Goal: Find specific page/section: Find specific page/section

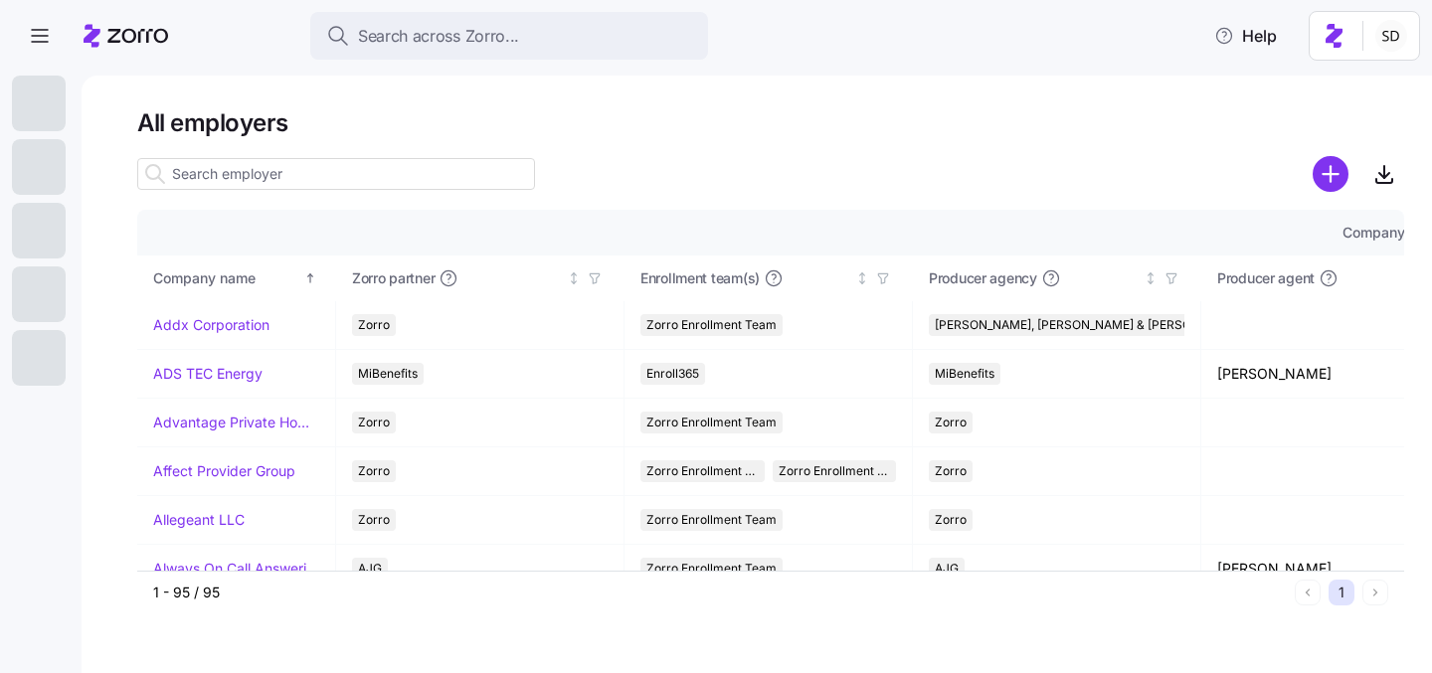
click at [223, 177] on input at bounding box center [336, 174] width 398 height 32
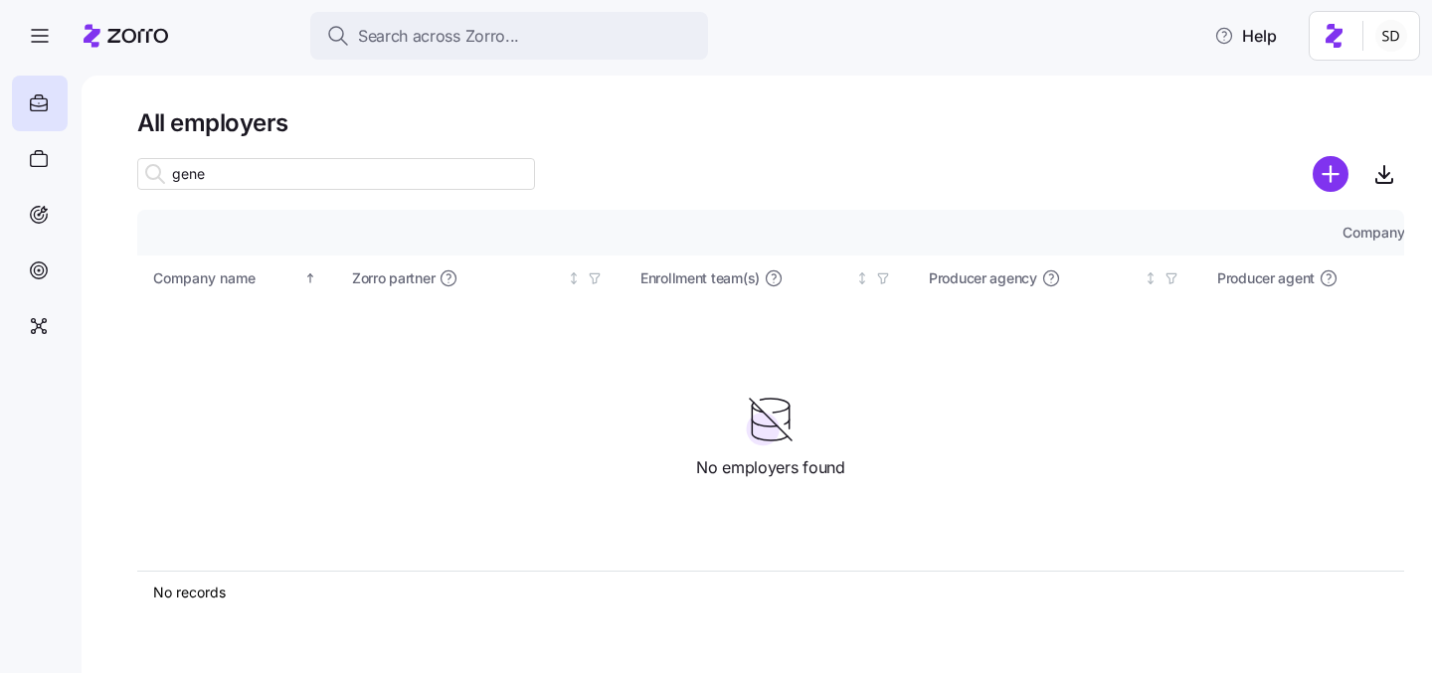
type input "gene"
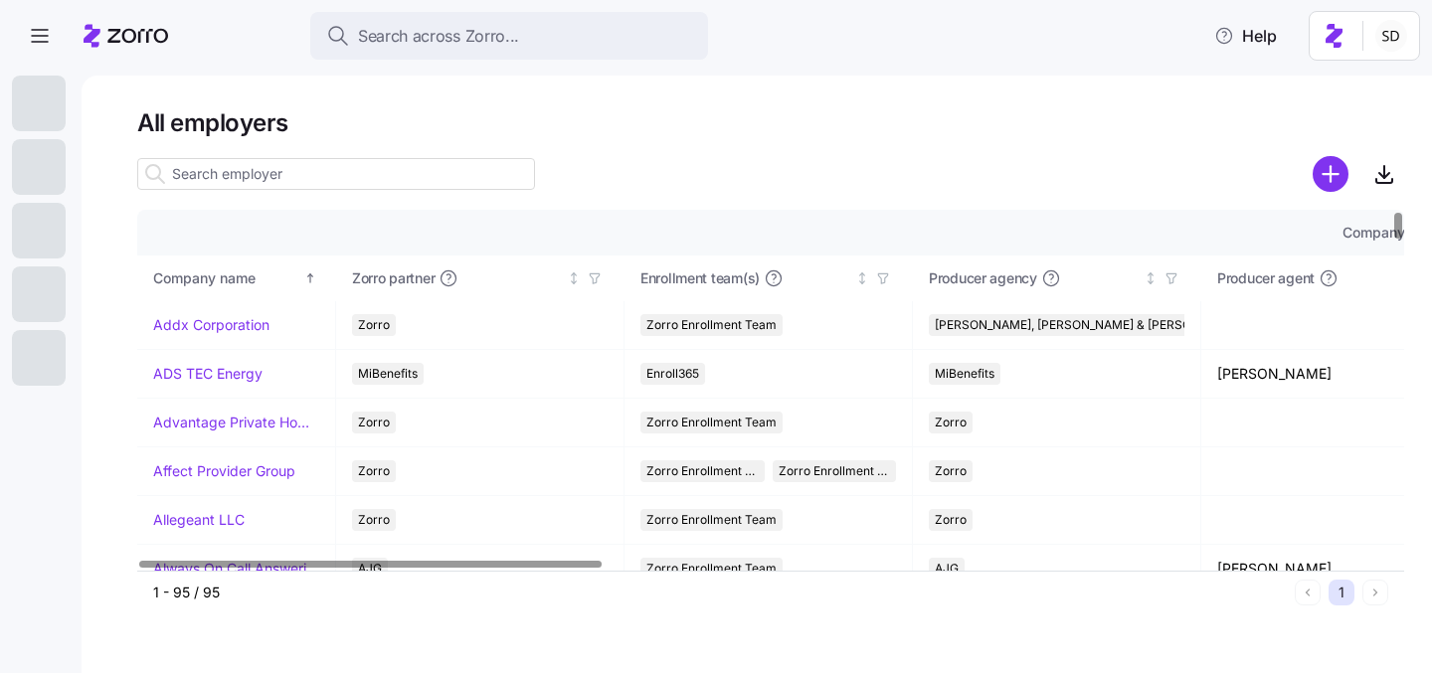
click at [236, 175] on input at bounding box center [336, 174] width 398 height 32
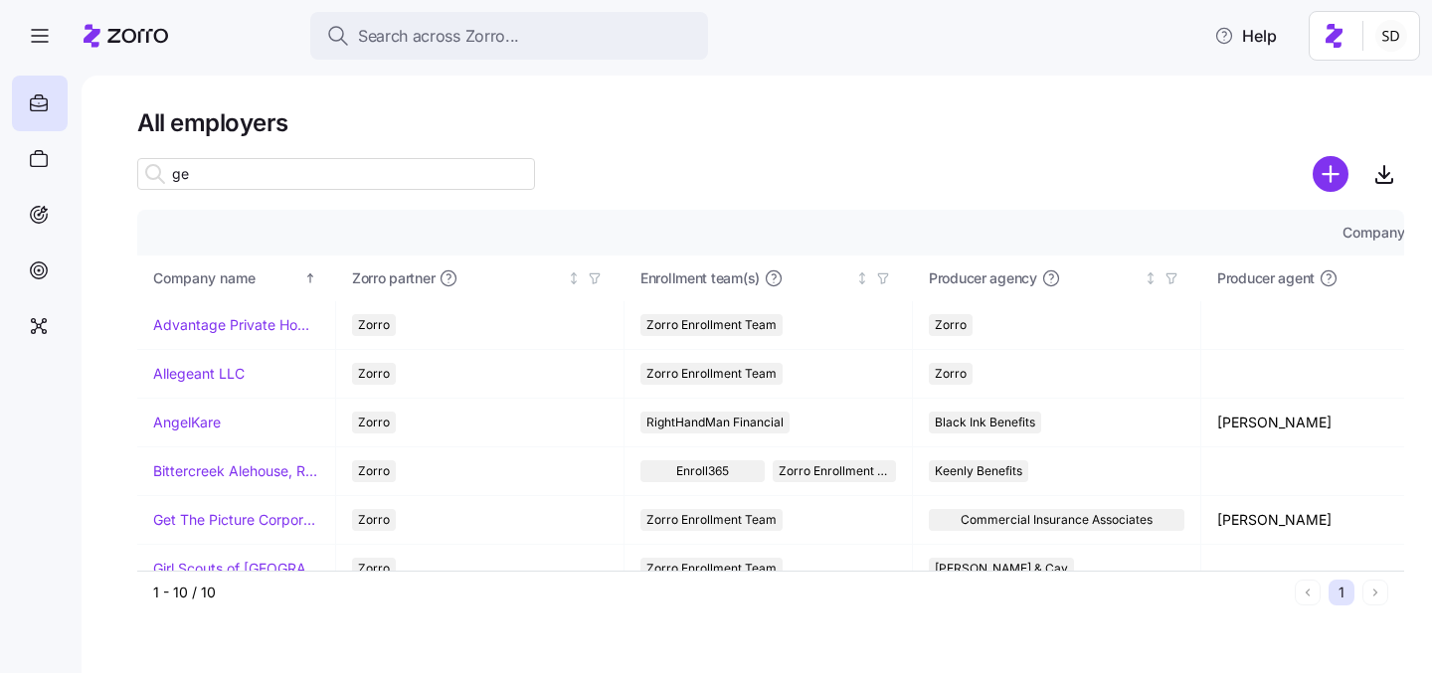
type input "g"
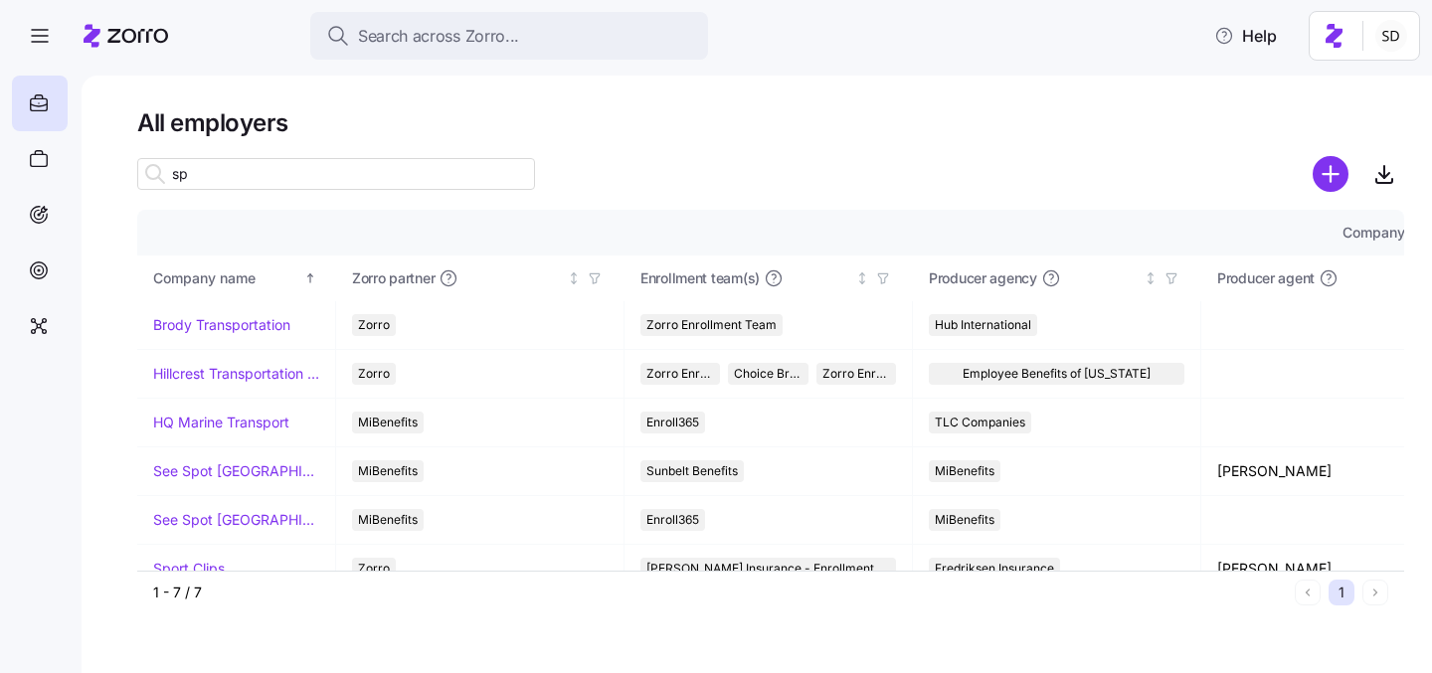
type input "s"
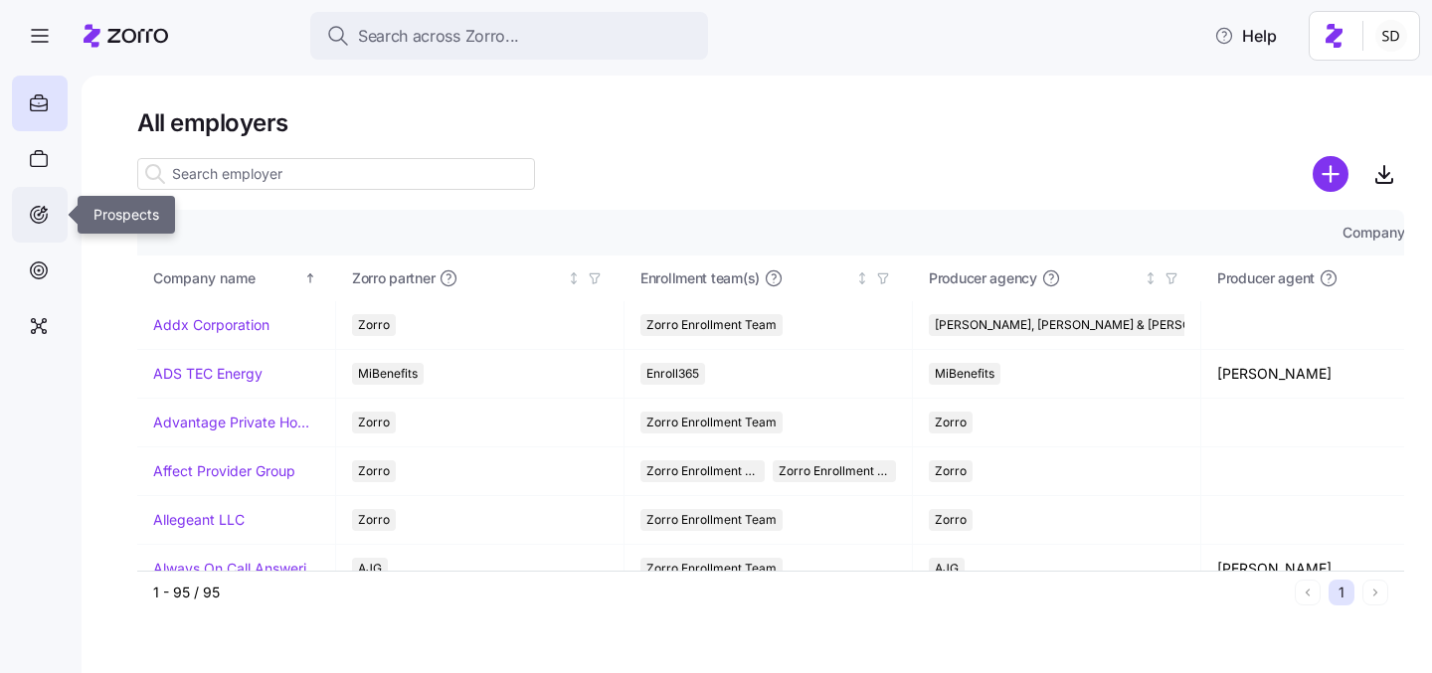
click at [34, 222] on icon at bounding box center [39, 215] width 17 height 17
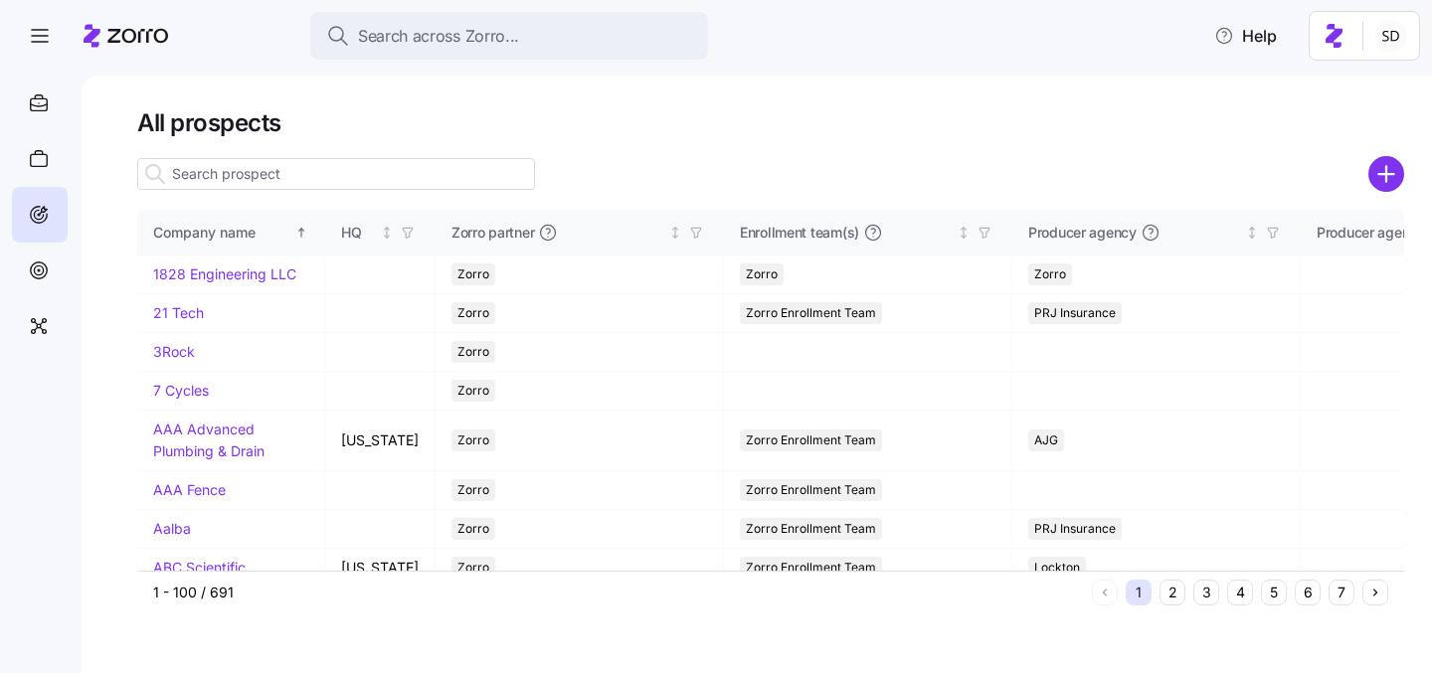
click at [253, 176] on input at bounding box center [336, 174] width 398 height 32
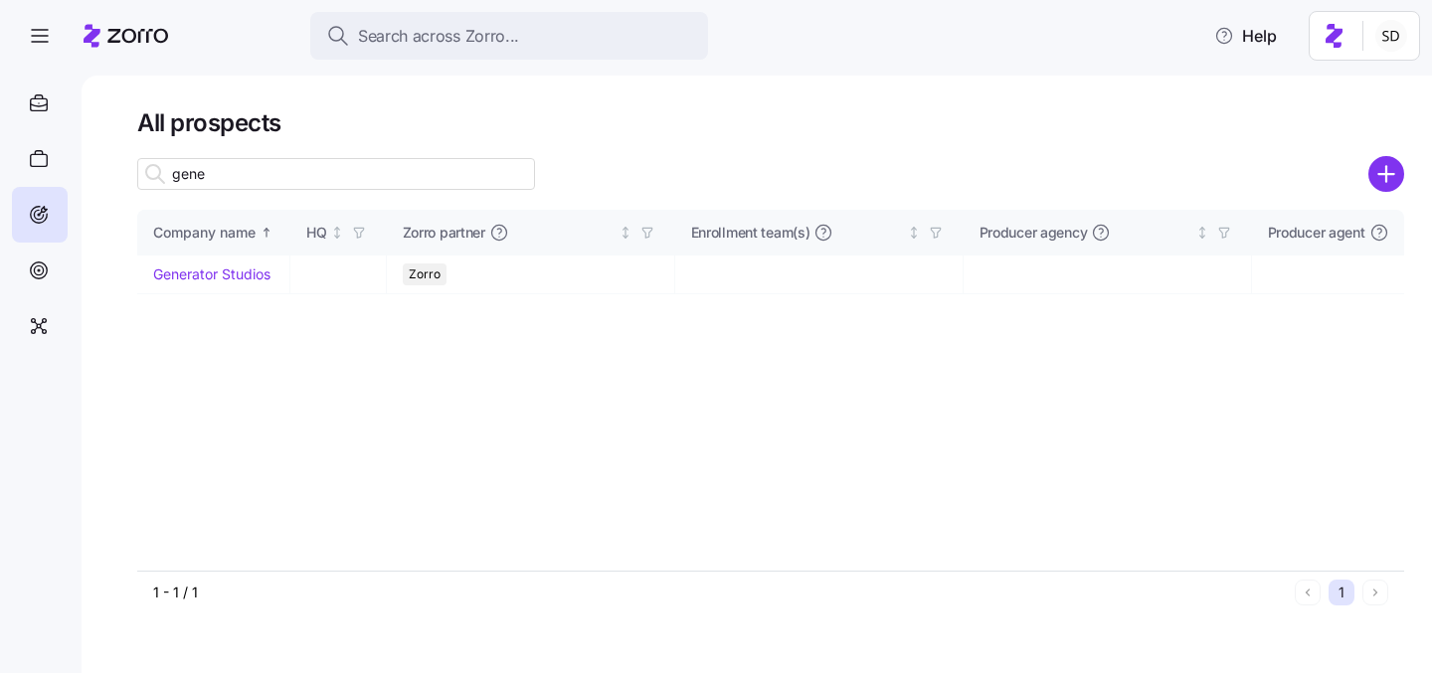
click at [255, 183] on input "gene" at bounding box center [336, 174] width 398 height 32
type input "gene"
click at [31, 108] on icon at bounding box center [39, 103] width 22 height 24
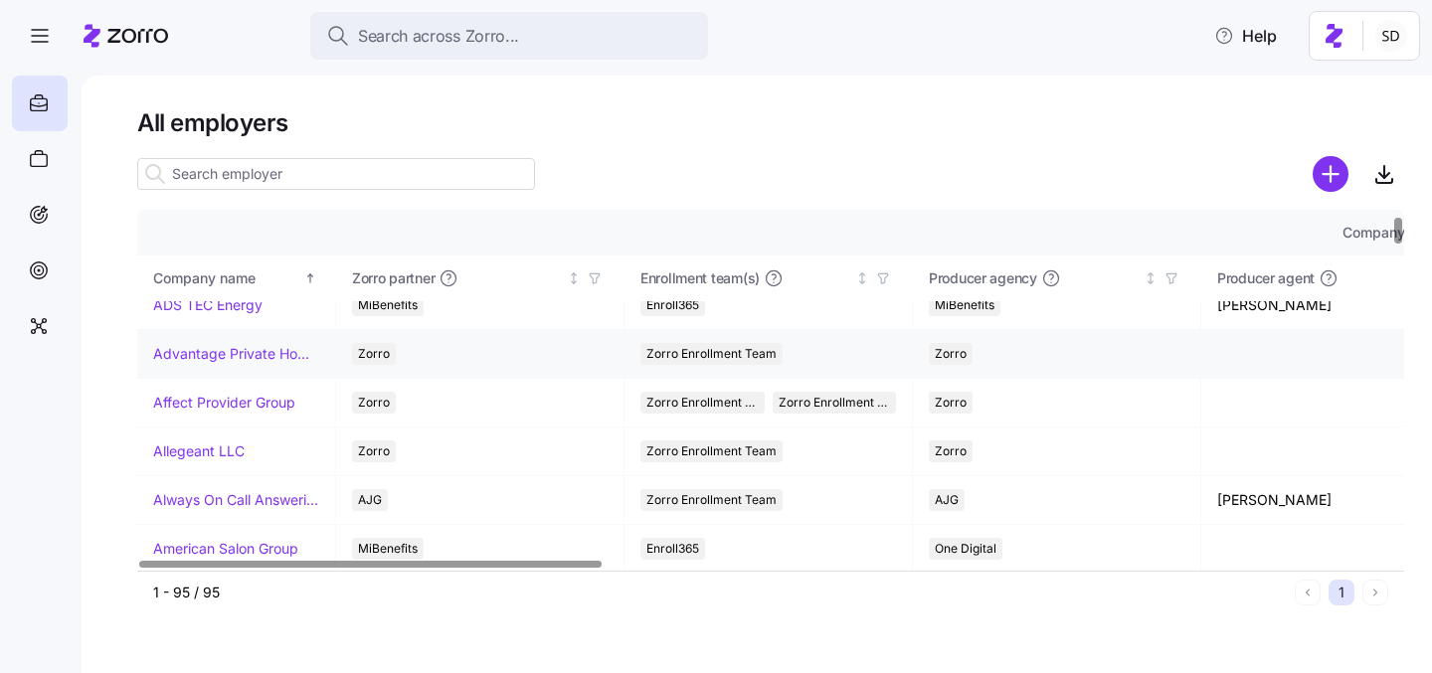
scroll to position [72, 0]
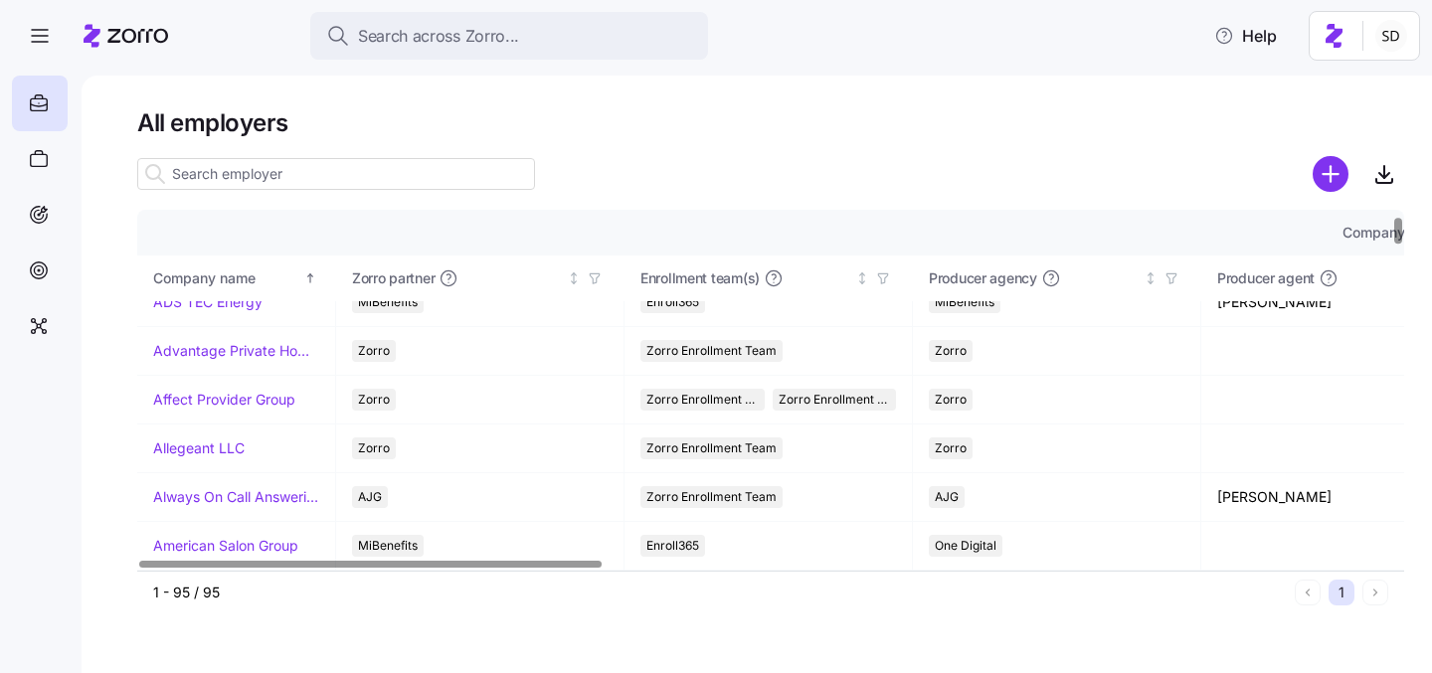
click at [304, 171] on input at bounding box center [336, 174] width 398 height 32
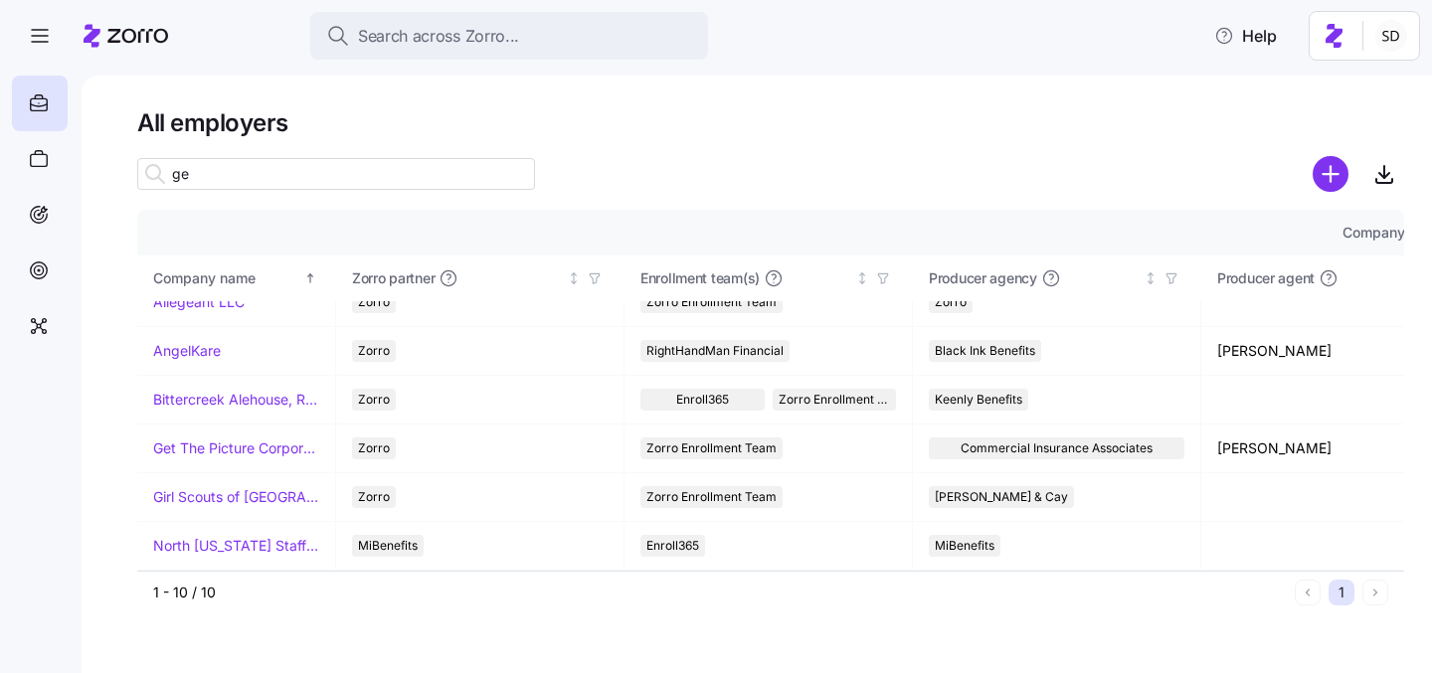
scroll to position [0, 0]
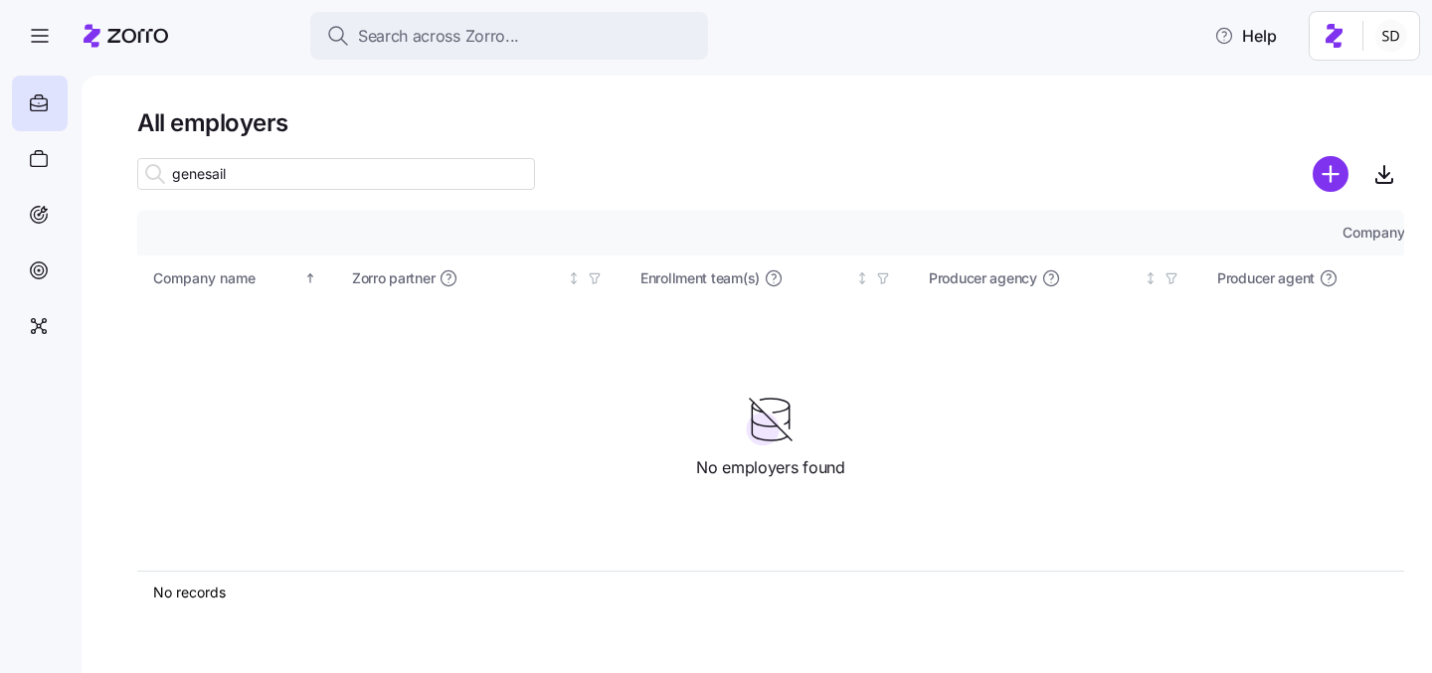
type input "genesail"
click at [46, 148] on icon at bounding box center [39, 159] width 22 height 24
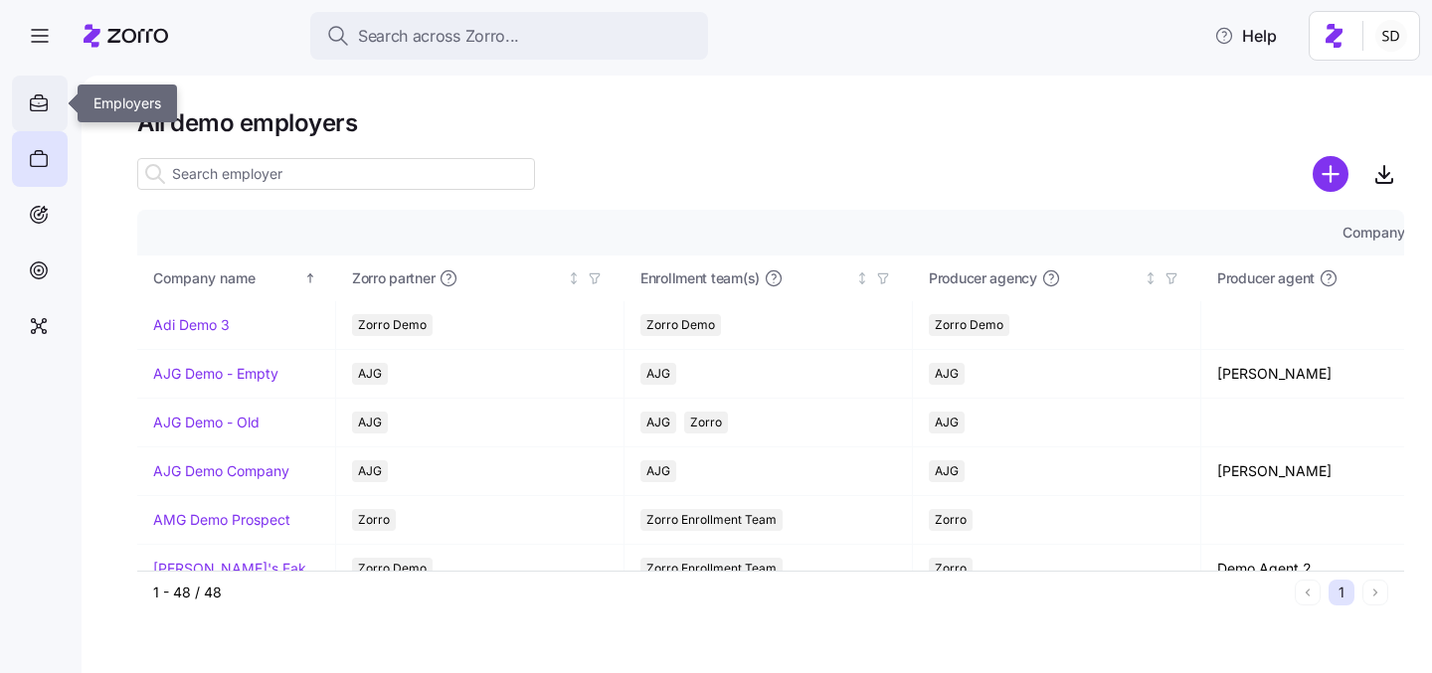
click at [20, 110] on div at bounding box center [40, 104] width 56 height 56
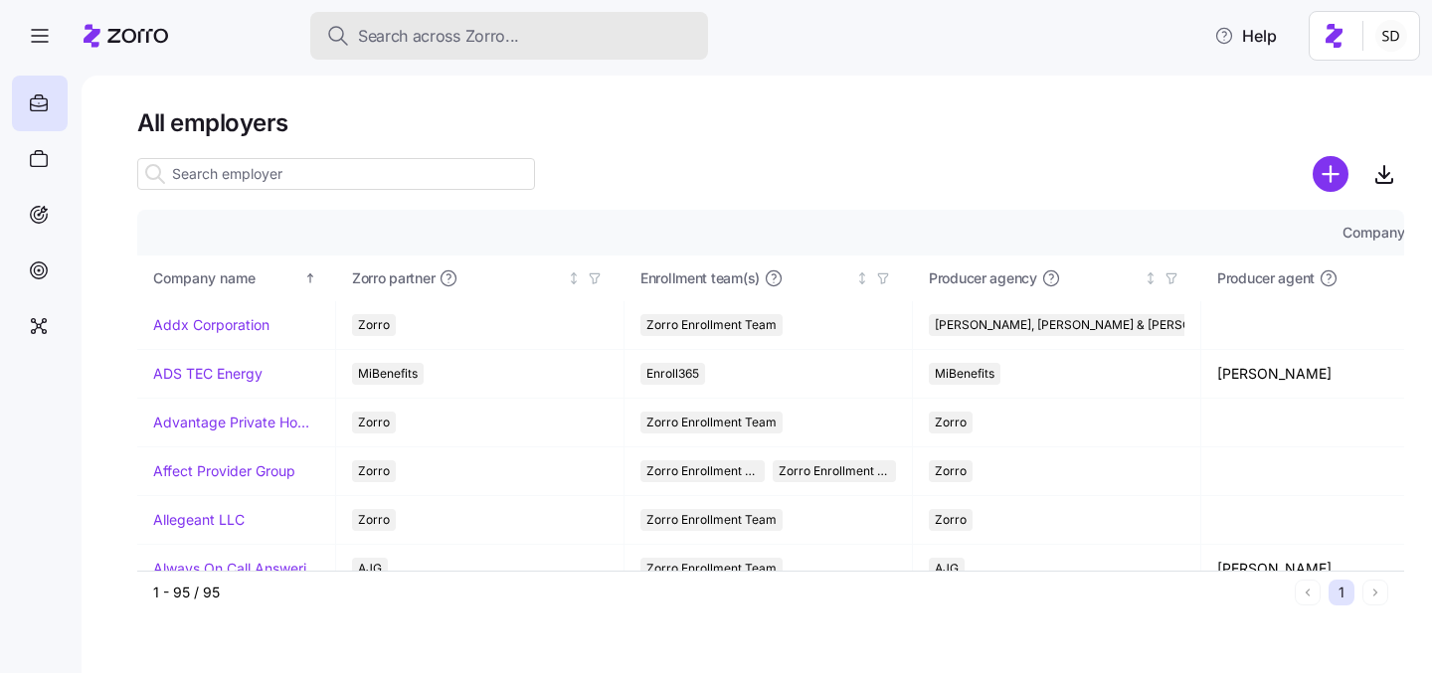
click at [439, 38] on span "Search across Zorro..." at bounding box center [438, 36] width 161 height 25
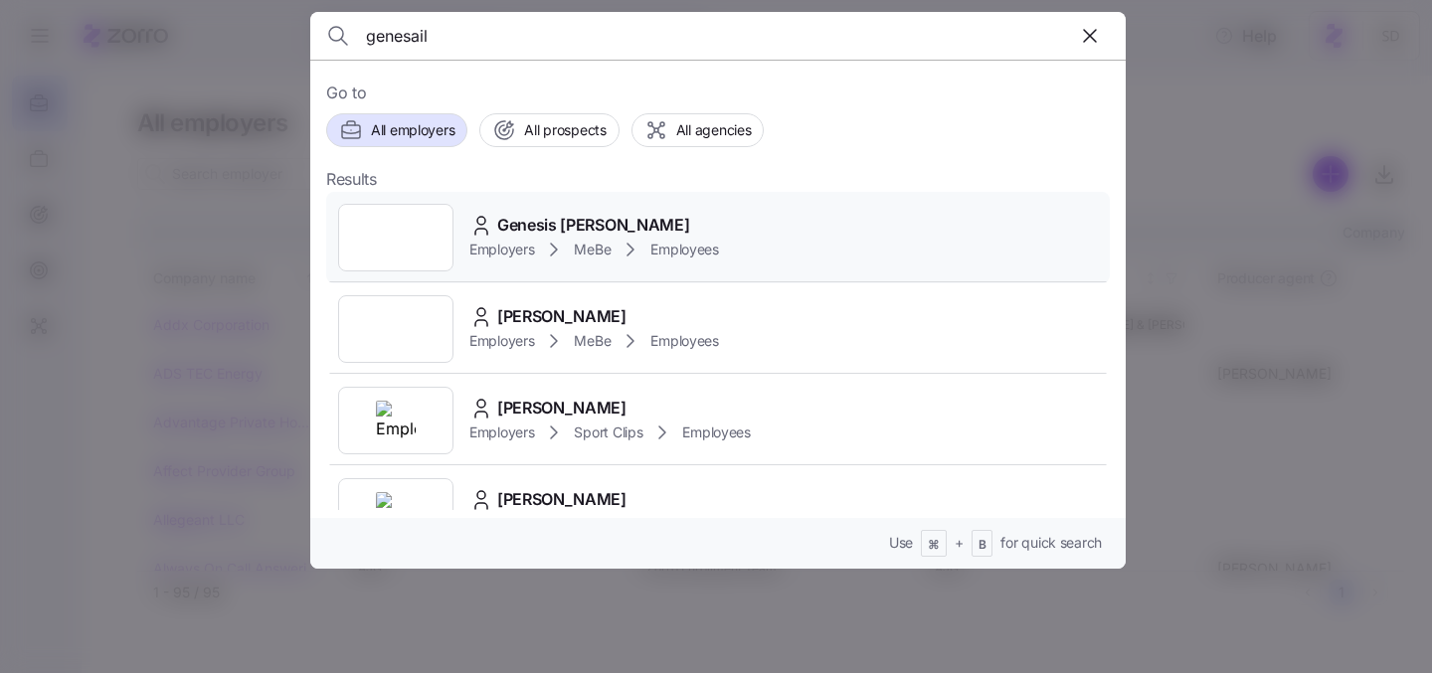
scroll to position [14, 0]
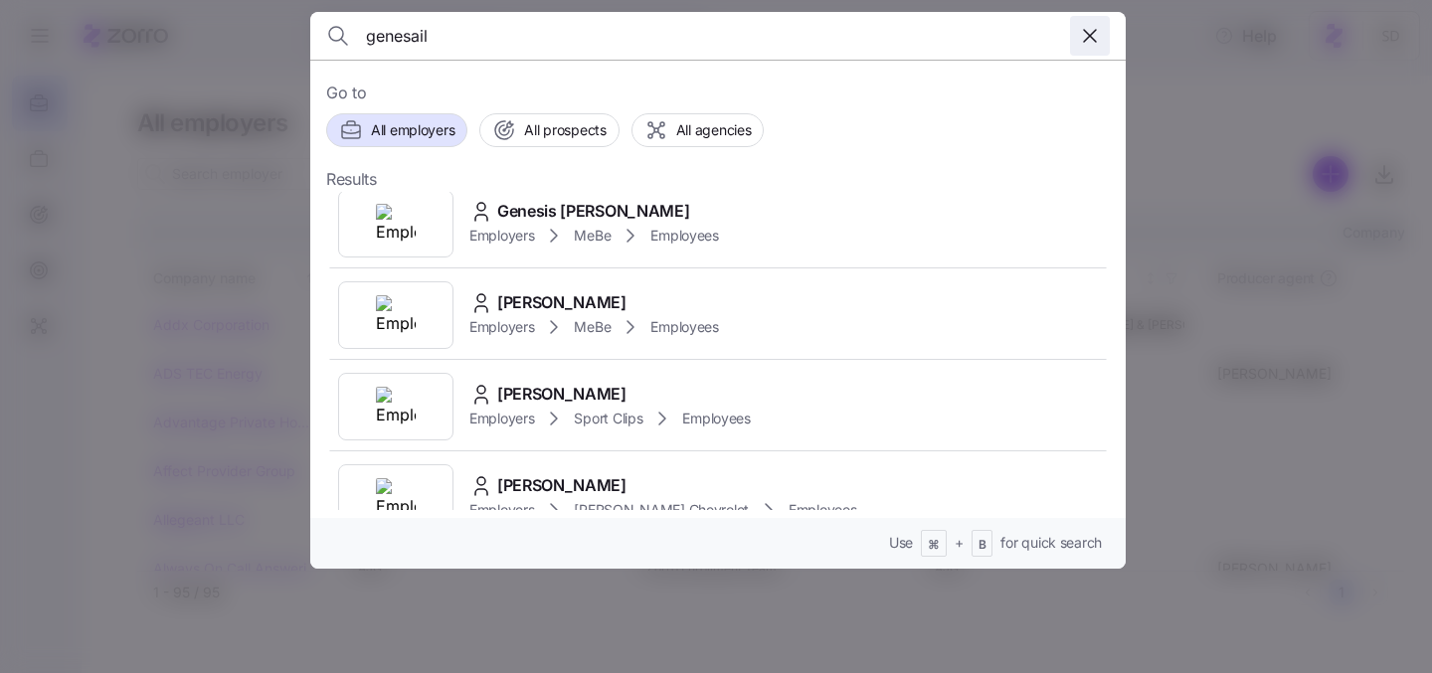
type input "genesail"
click at [1083, 42] on icon "button" at bounding box center [1090, 36] width 24 height 24
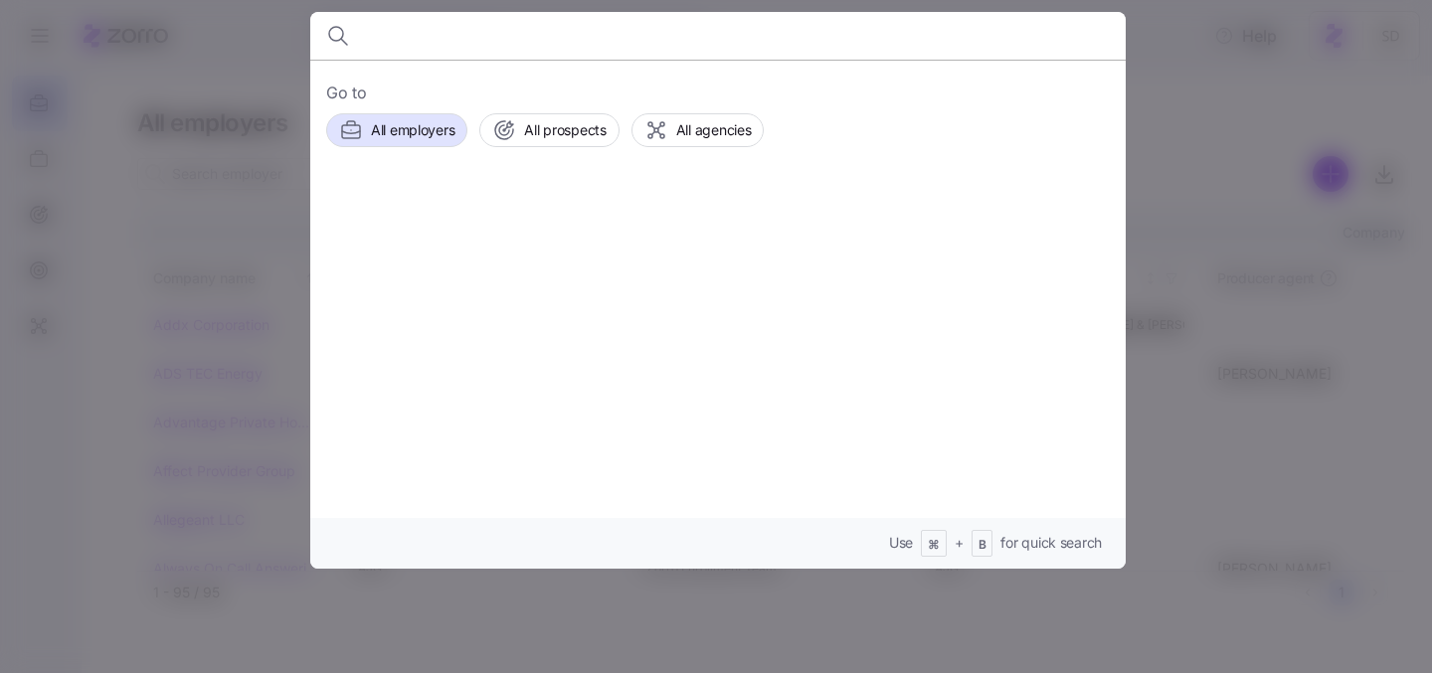
click at [231, 173] on div at bounding box center [716, 336] width 1432 height 673
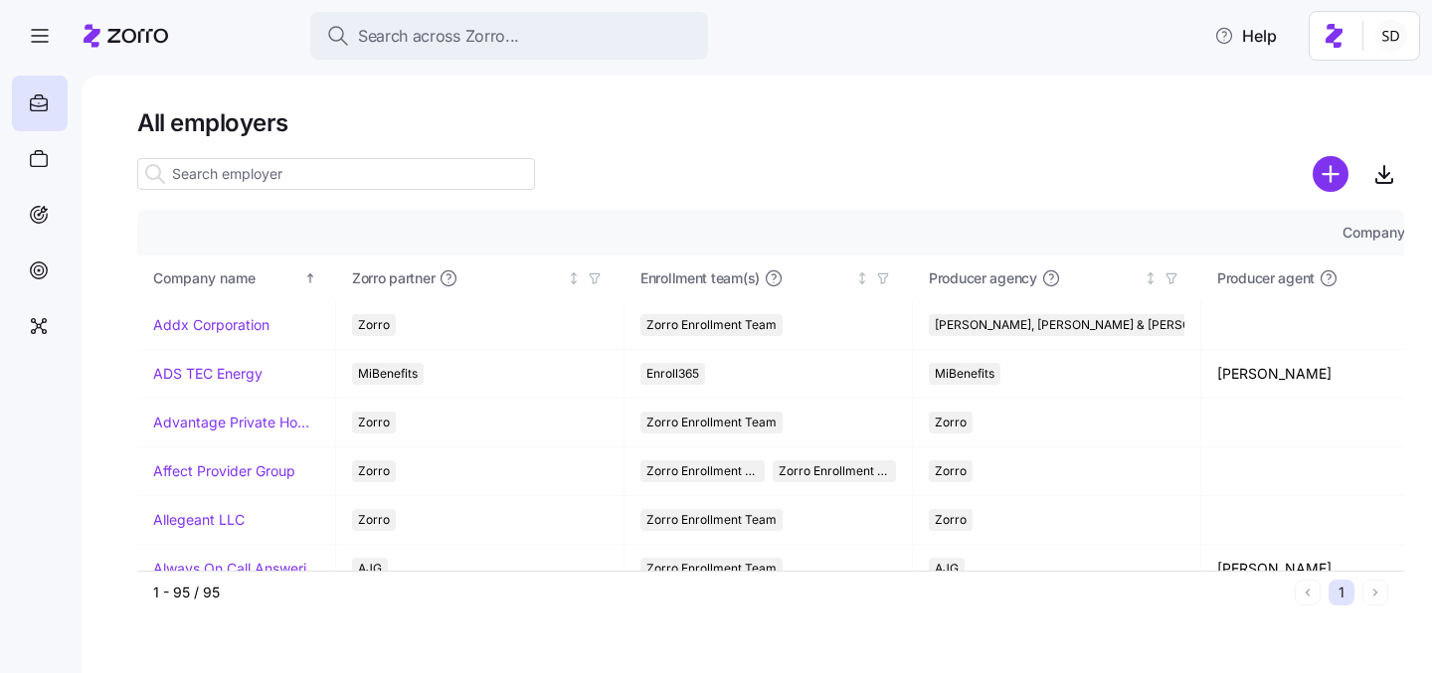
click at [231, 178] on input at bounding box center [336, 174] width 398 height 32
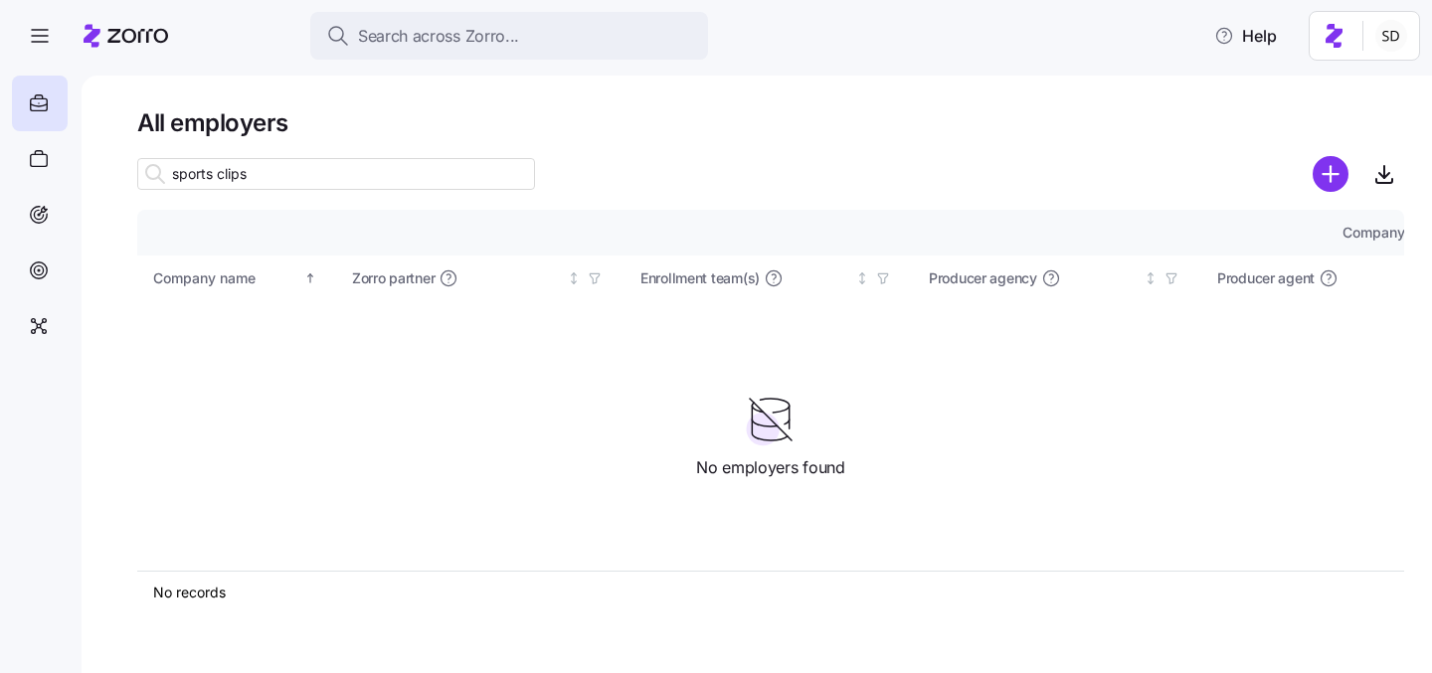
type input "sports clips"
click at [239, 166] on input "sports clips" at bounding box center [336, 174] width 398 height 32
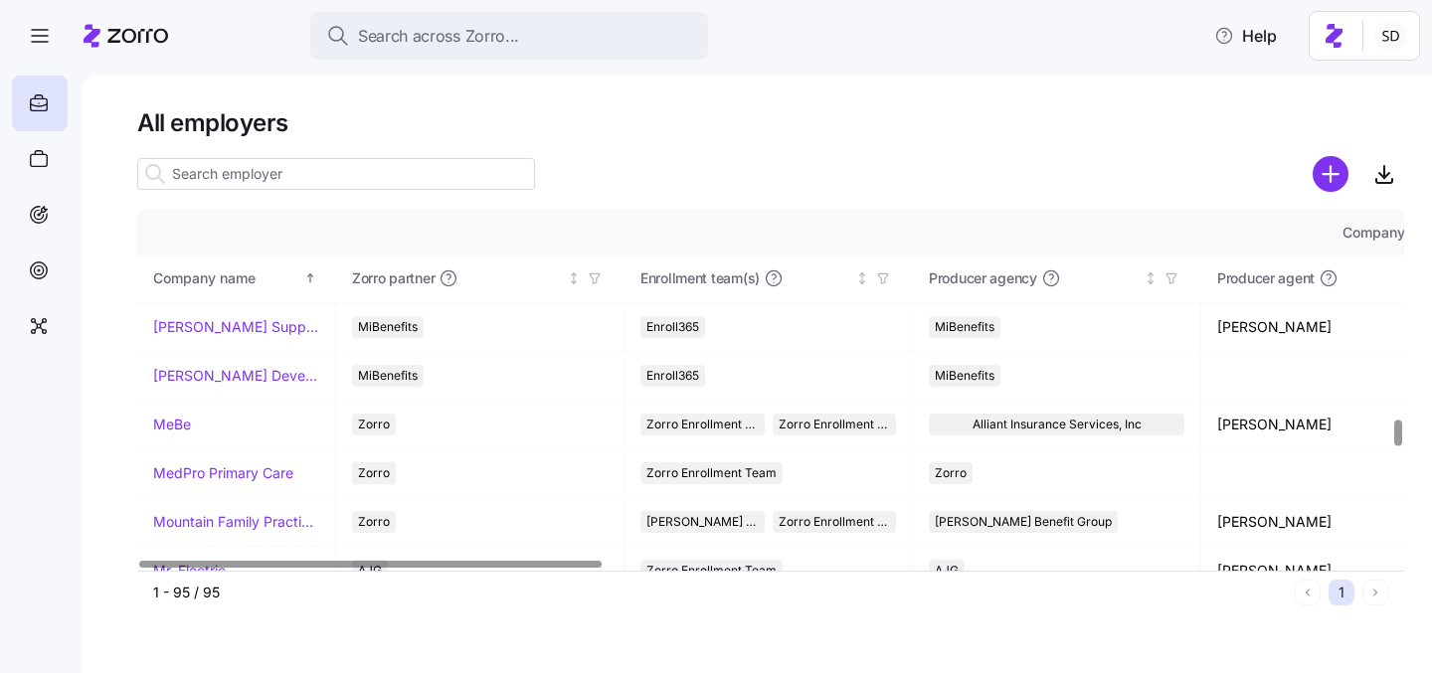
scroll to position [2972, 0]
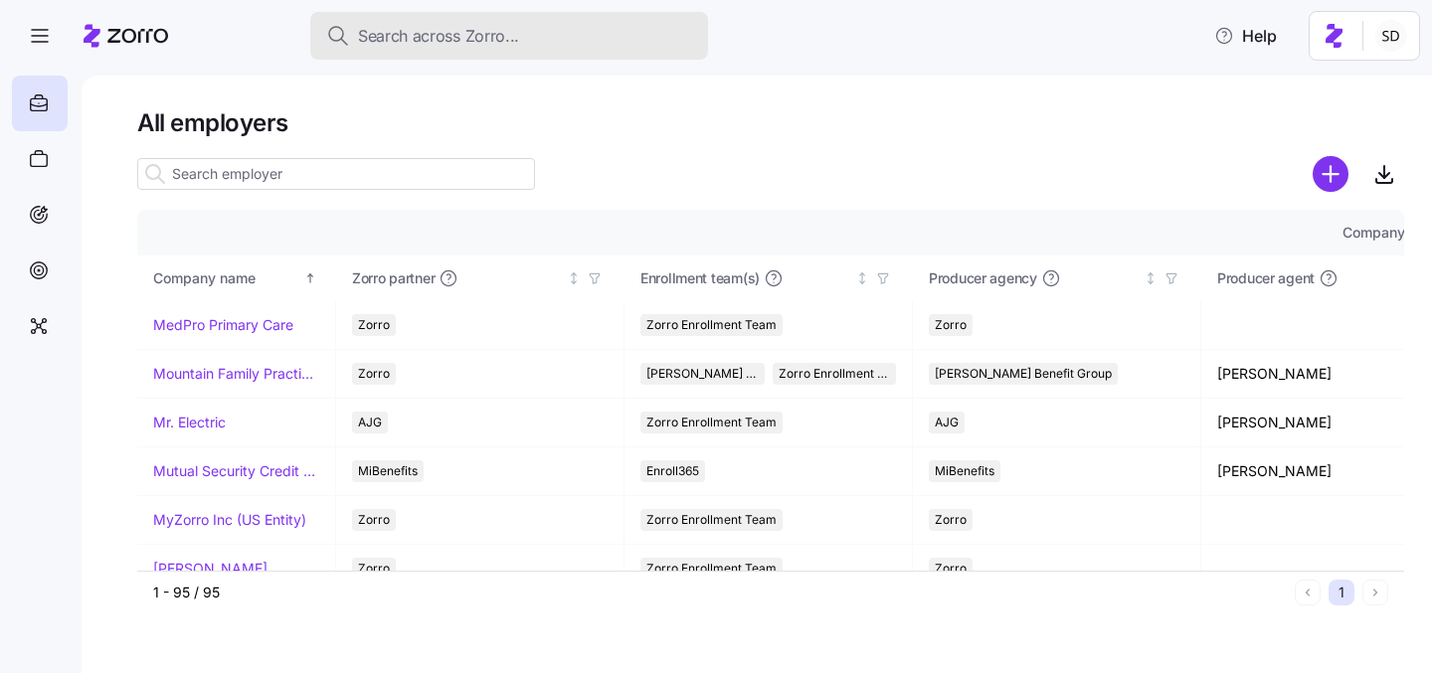
click at [434, 17] on button "Search across Zorro..." at bounding box center [509, 36] width 398 height 48
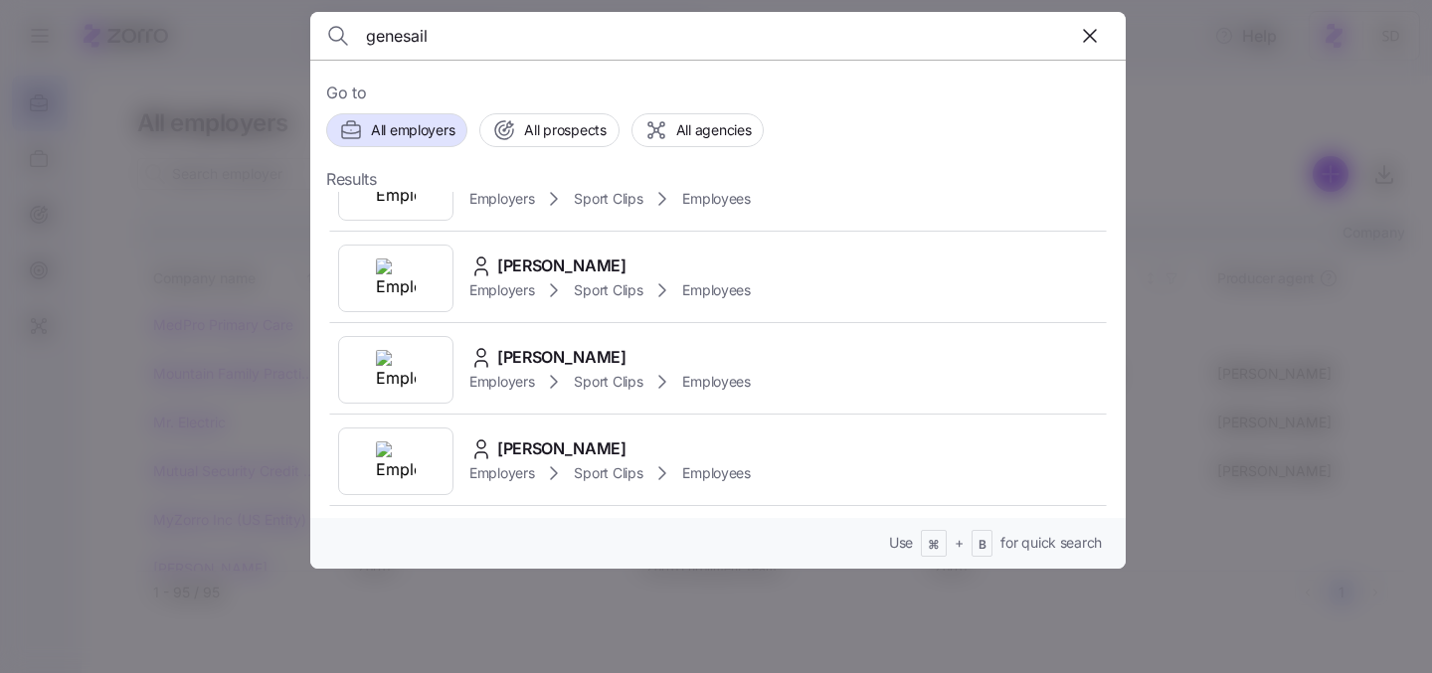
scroll to position [1398, 0]
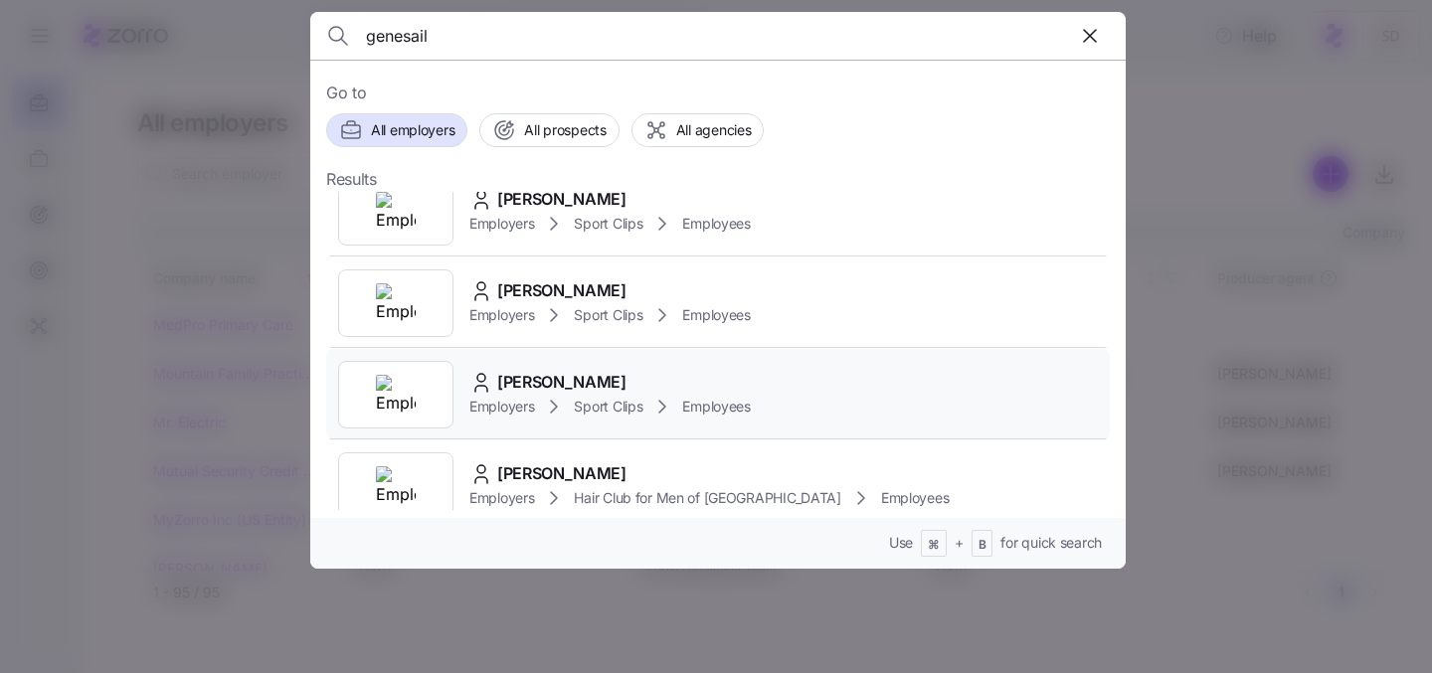
type input "genesail"
click at [572, 367] on div "Jaymee Hooten Employers Sport Clips Employees" at bounding box center [718, 394] width 784 height 91
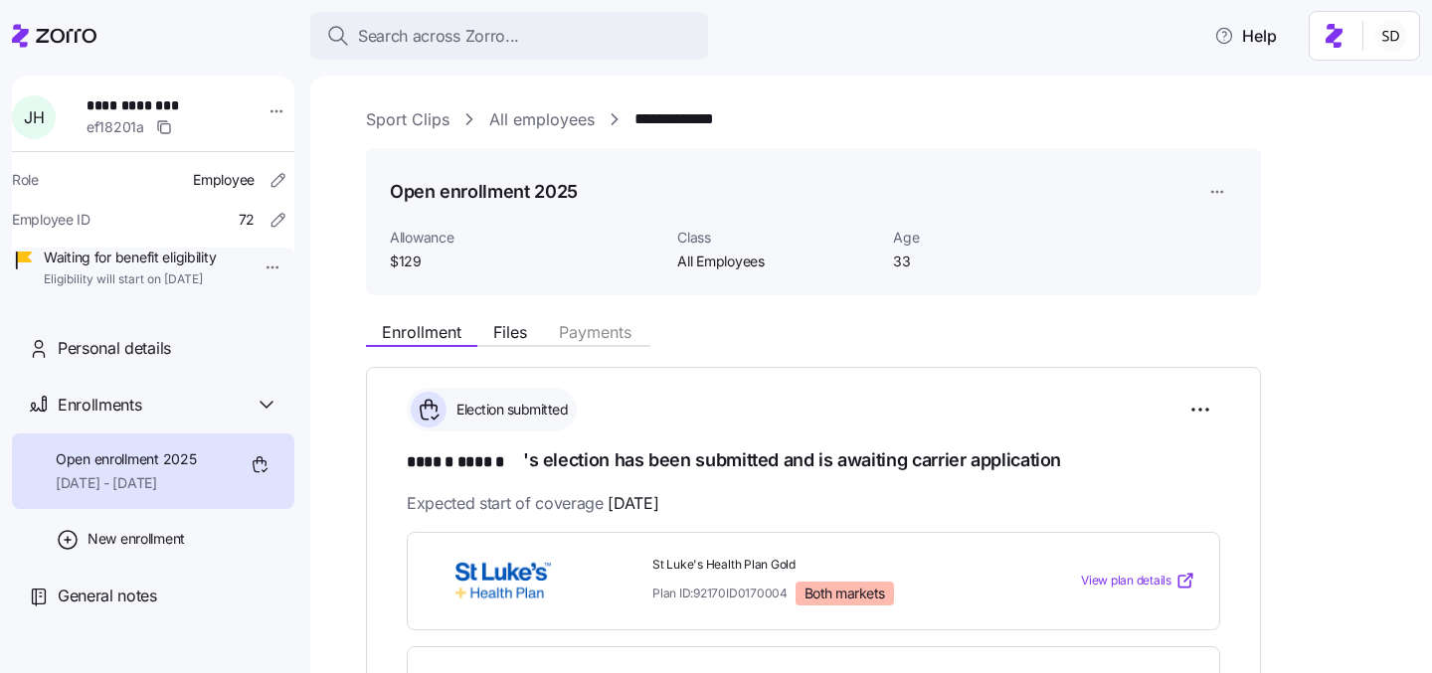
click at [387, 116] on link "Sport Clips" at bounding box center [408, 119] width 84 height 25
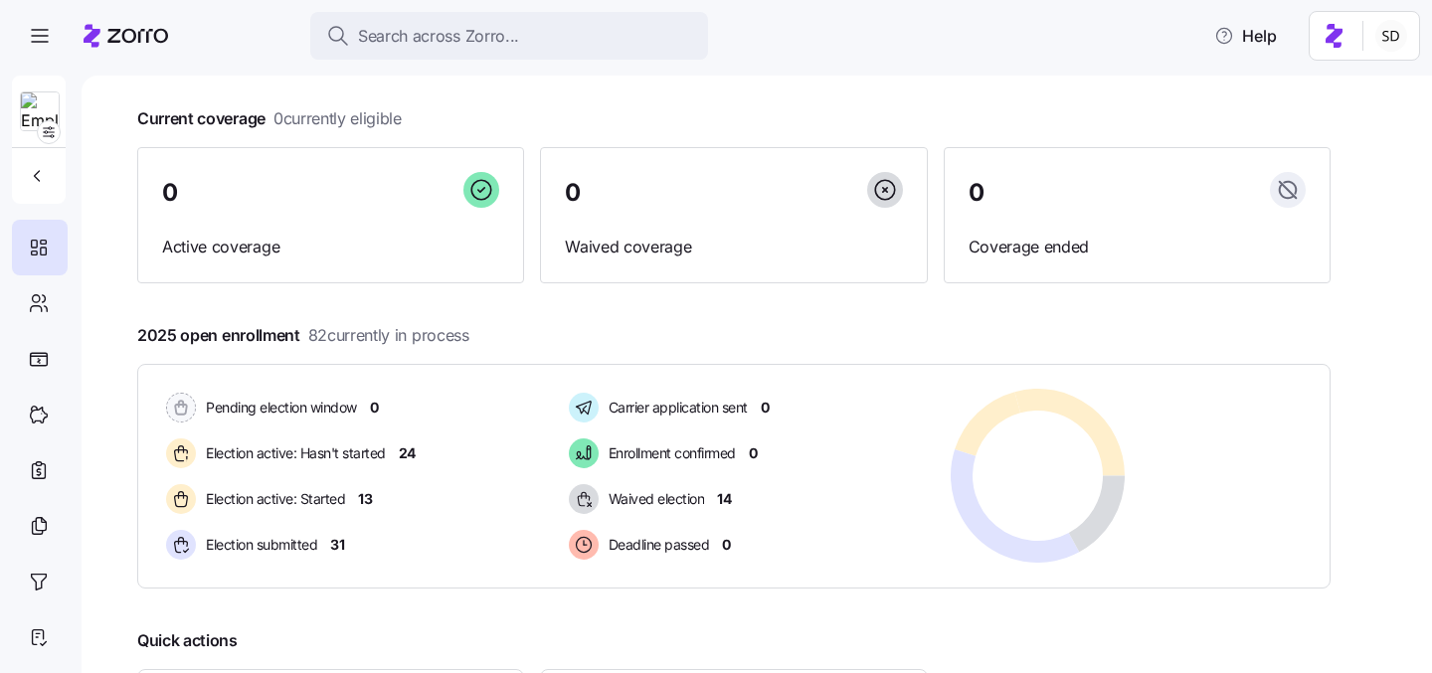
scroll to position [214, 0]
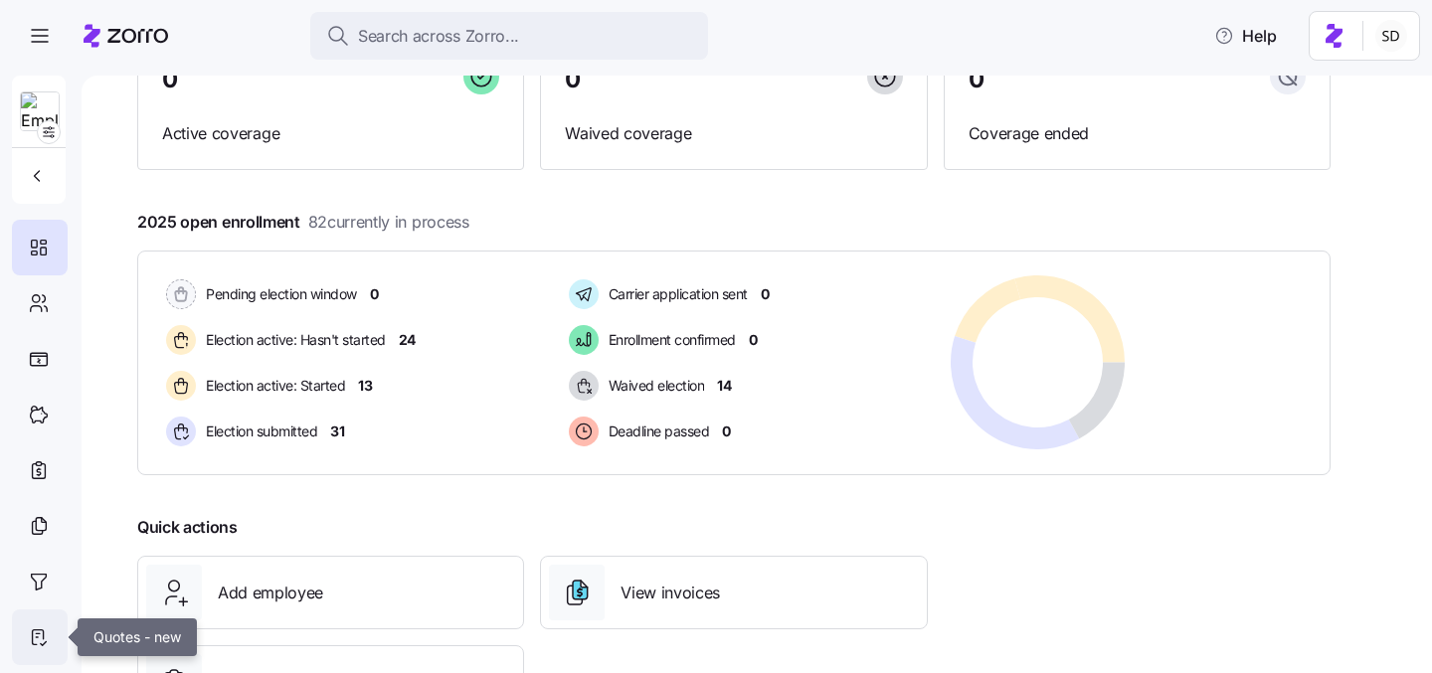
click at [42, 638] on icon at bounding box center [39, 637] width 22 height 24
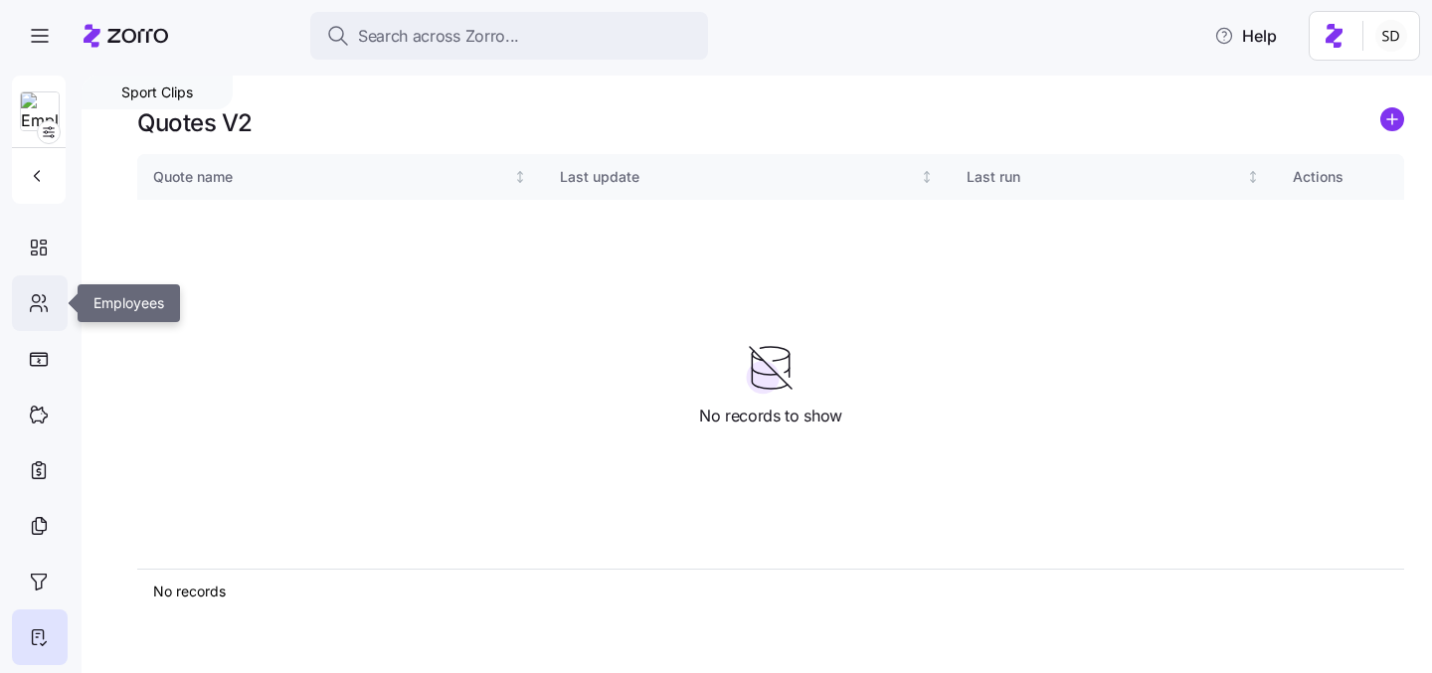
click at [37, 317] on div at bounding box center [40, 303] width 56 height 56
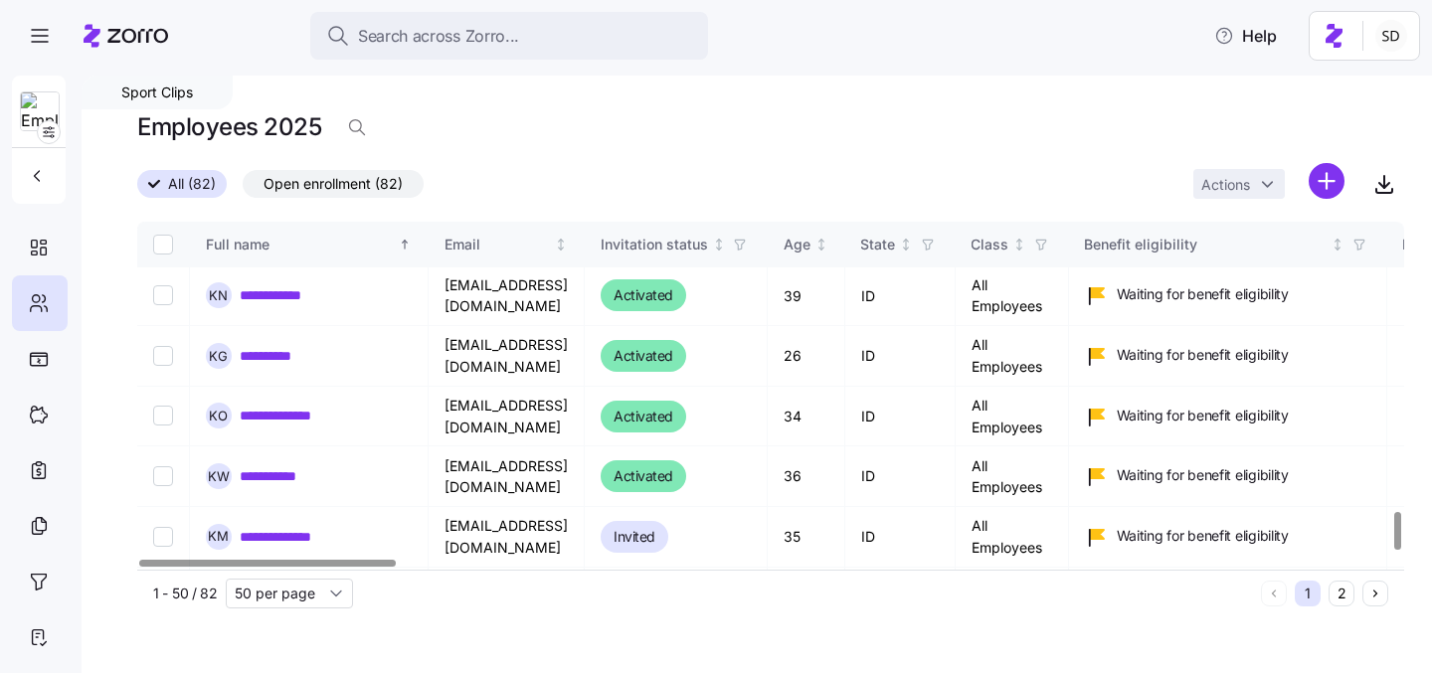
scroll to position [2710, 0]
